Goal: Task Accomplishment & Management: Manage account settings

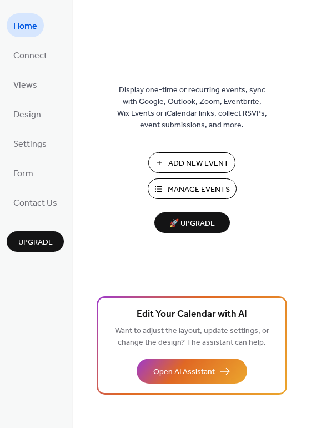
click at [183, 184] on span "Manage Events" at bounding box center [199, 190] width 62 height 12
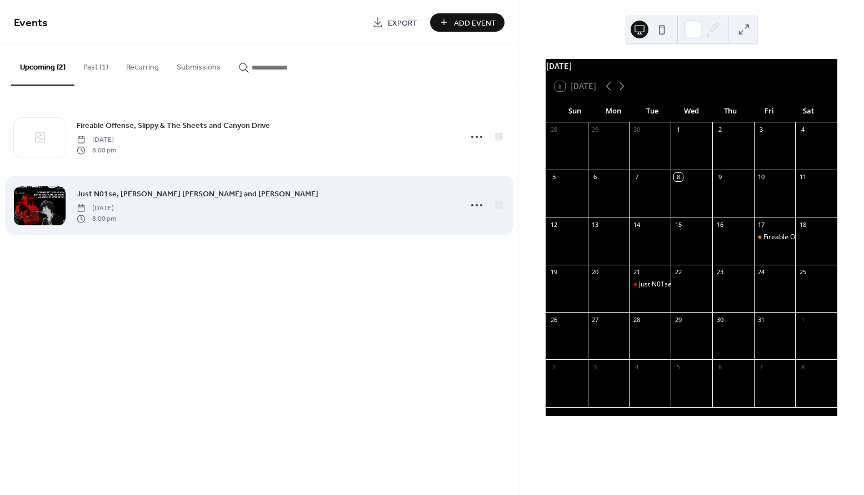
click at [47, 202] on div at bounding box center [40, 205] width 52 height 39
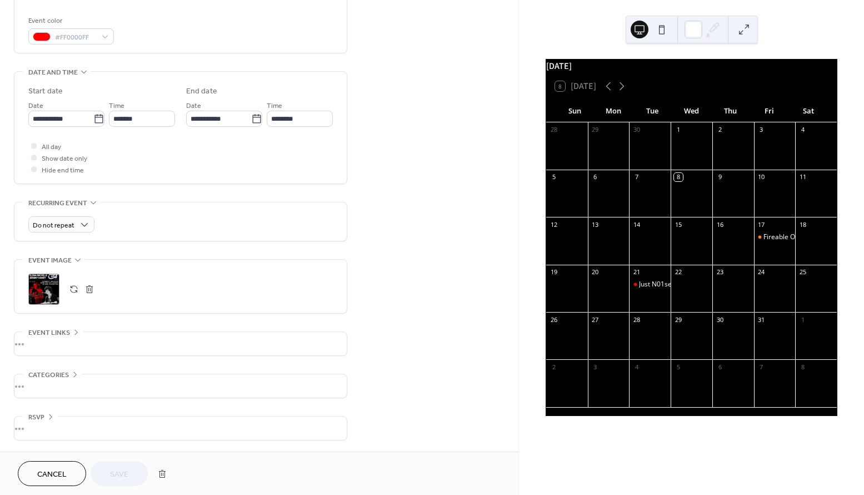
scroll to position [294, 0]
click at [48, 282] on div ";" at bounding box center [43, 288] width 31 height 31
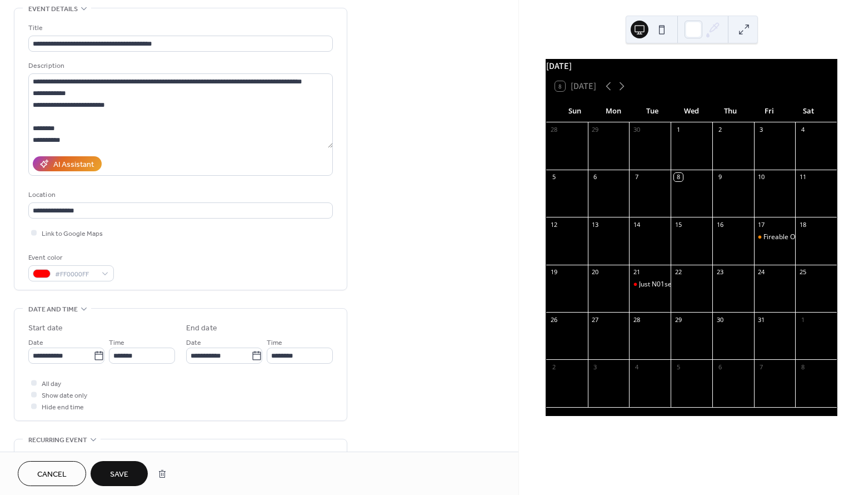
scroll to position [0, 0]
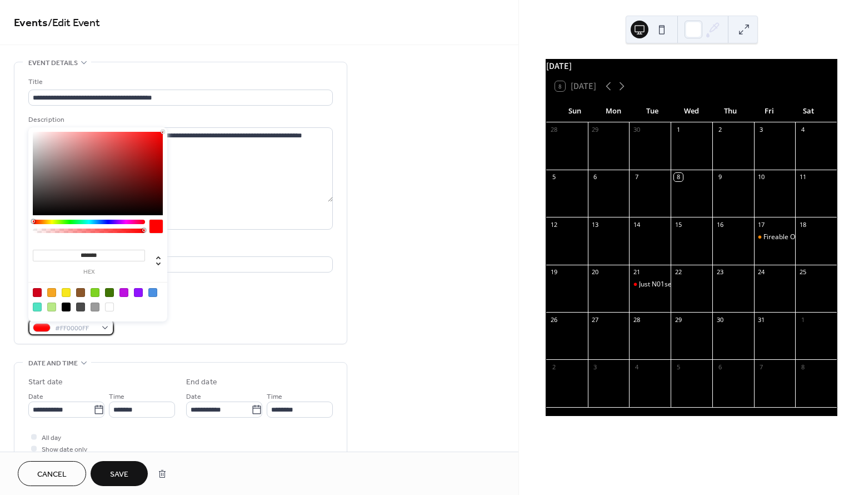
click at [63, 334] on span "#FF0000FF" at bounding box center [75, 328] width 41 height 12
click at [69, 308] on div at bounding box center [66, 306] width 9 height 9
type input "*******"
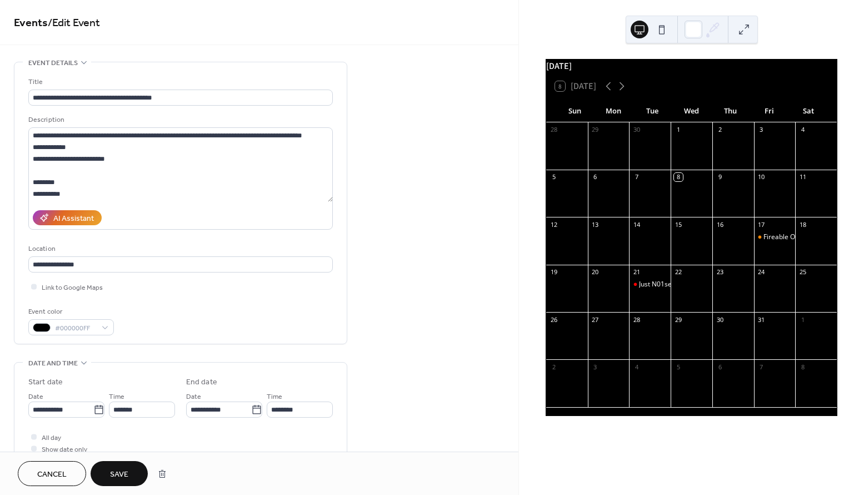
click at [416, 340] on div "**********" at bounding box center [259, 402] width 518 height 680
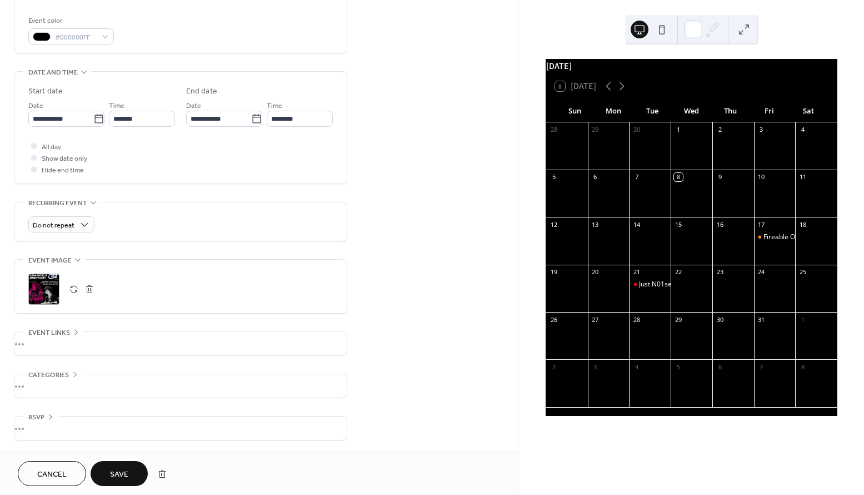
scroll to position [294, 0]
click at [119, 470] on span "Save" at bounding box center [119, 474] width 18 height 12
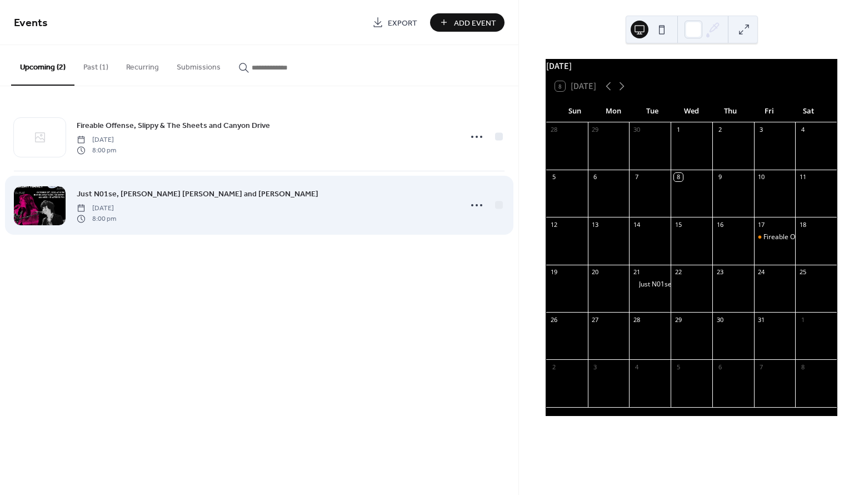
click at [33, 206] on div at bounding box center [40, 205] width 52 height 39
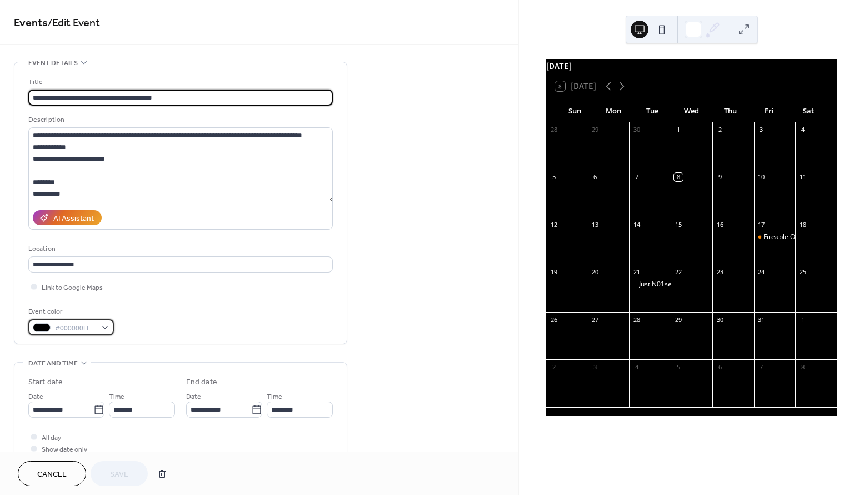
click at [46, 327] on div at bounding box center [42, 327] width 18 height 9
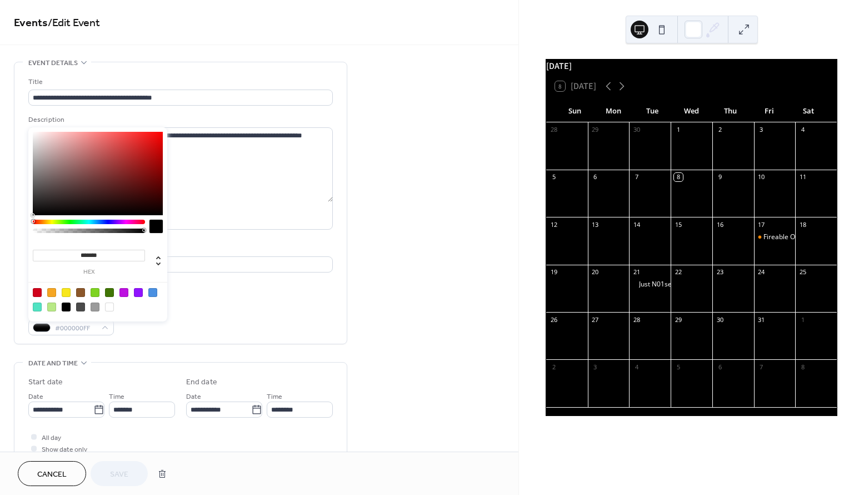
click at [105, 308] on div at bounding box center [109, 306] width 9 height 9
type input "*******"
click at [126, 473] on span "Save" at bounding box center [119, 474] width 18 height 12
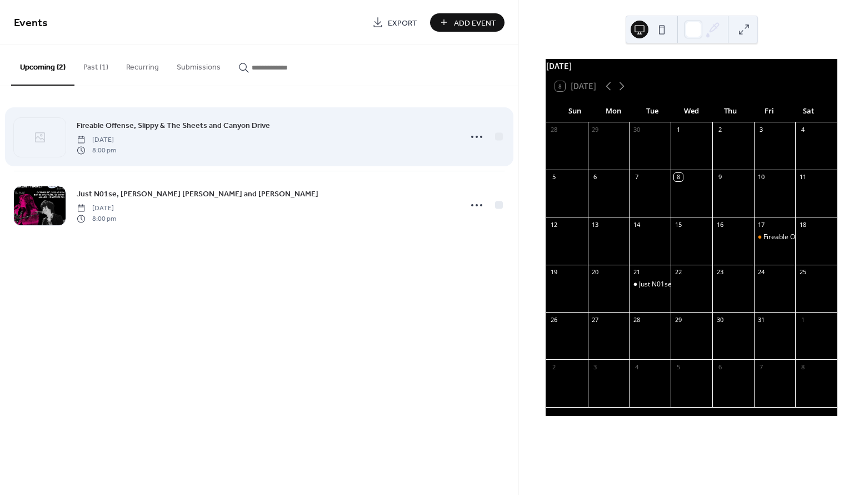
click at [222, 127] on span "Fireable Offense, Slippy & The Sheets and Canyon Drive" at bounding box center [173, 126] width 193 height 12
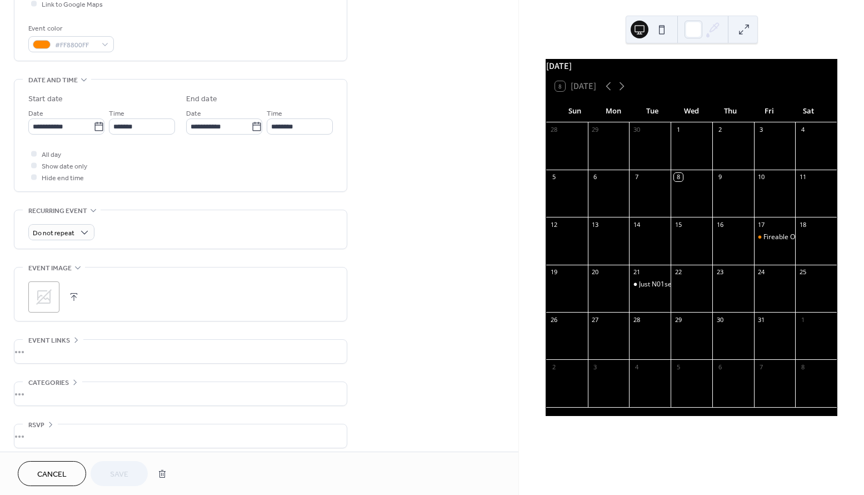
scroll to position [285, 0]
click at [66, 472] on span "Cancel" at bounding box center [51, 474] width 29 height 12
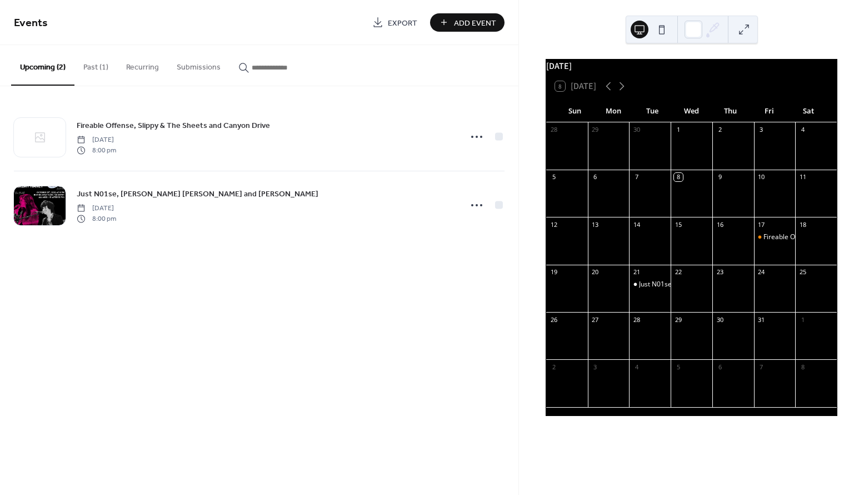
click at [108, 66] on button "Past (1)" at bounding box center [95, 64] width 43 height 39
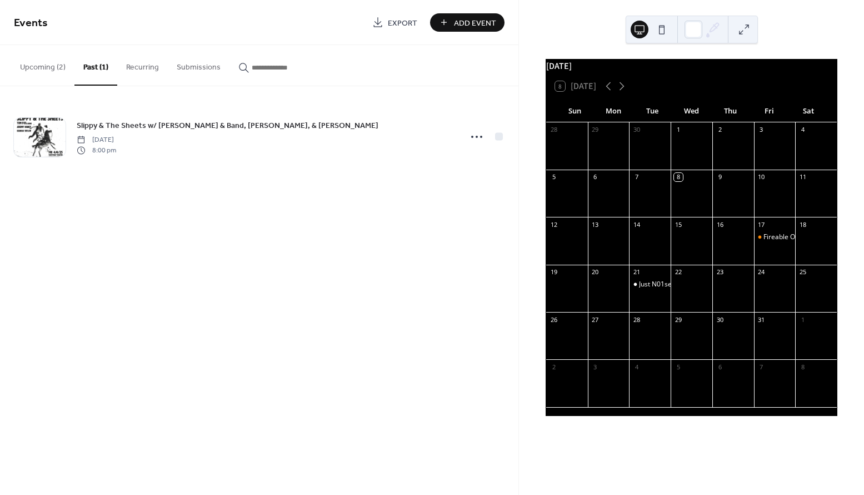
click at [41, 67] on button "Upcoming (2)" at bounding box center [42, 64] width 63 height 39
